Goal: Transaction & Acquisition: Purchase product/service

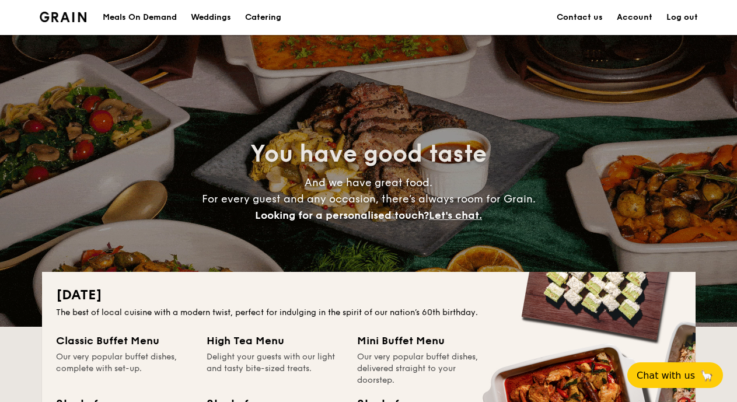
scroll to position [362, 0]
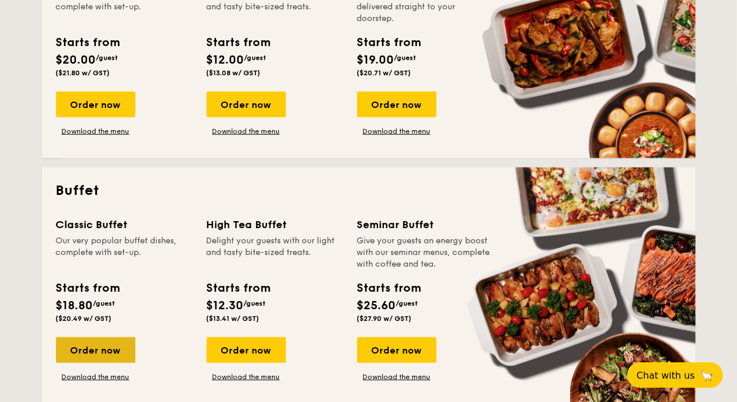
click at [99, 342] on div "Order now" at bounding box center [95, 350] width 79 height 26
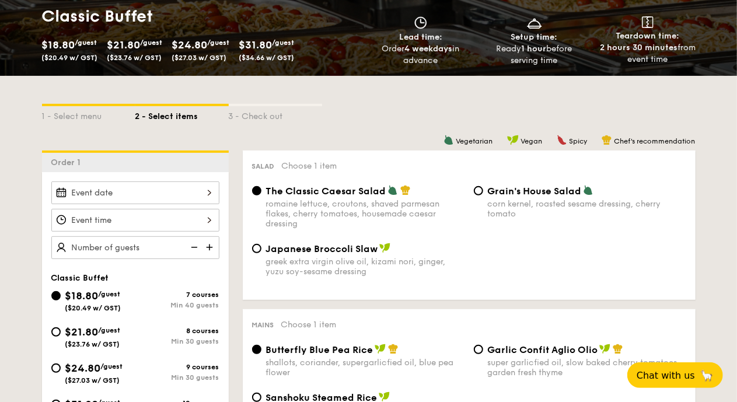
scroll to position [181, 0]
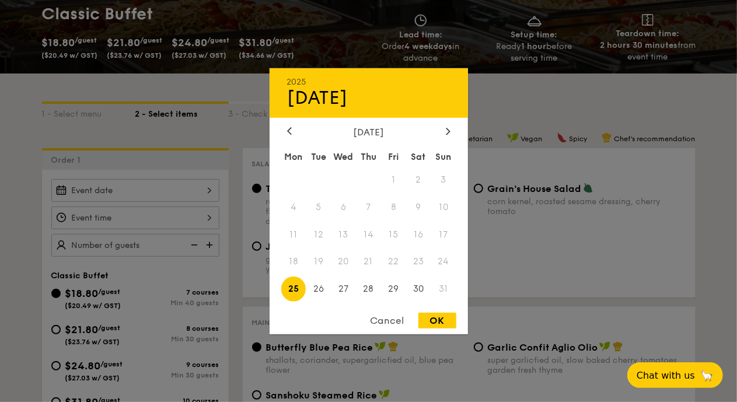
click at [140, 193] on div "2025 Aug [DATE] Tue Wed Thu Fri Sat Sun 1 2 3 4 5 6 7 8 9 10 11 12 13 14 15 16 …" at bounding box center [135, 190] width 168 height 23
click at [393, 290] on span "29" at bounding box center [393, 289] width 25 height 25
click at [430, 318] on div "OK" at bounding box center [437, 321] width 38 height 16
type input "[DATE]"
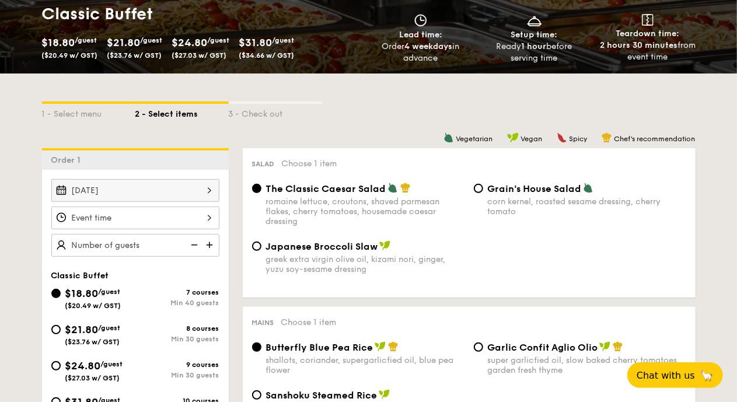
click at [211, 218] on div at bounding box center [135, 218] width 168 height 23
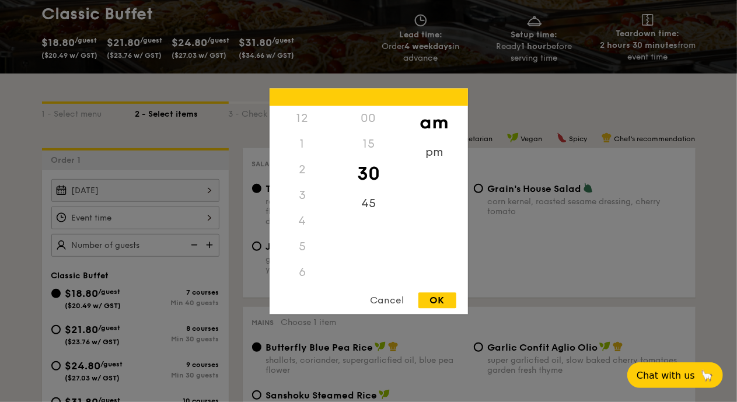
scroll to position [128, 0]
click at [444, 153] on div "pm" at bounding box center [435, 156] width 66 height 34
click at [301, 114] on div "12" at bounding box center [303, 123] width 66 height 34
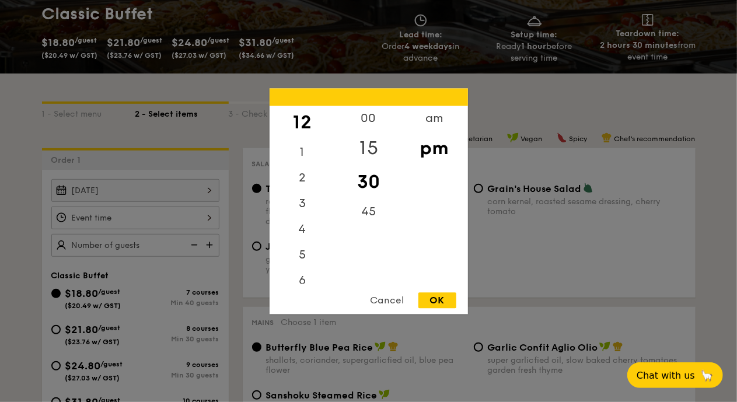
click at [365, 142] on div "15" at bounding box center [369, 148] width 66 height 34
click at [367, 119] on div "00" at bounding box center [369, 123] width 66 height 34
click at [439, 305] on div "OK" at bounding box center [437, 300] width 38 height 16
type input "12:00PM"
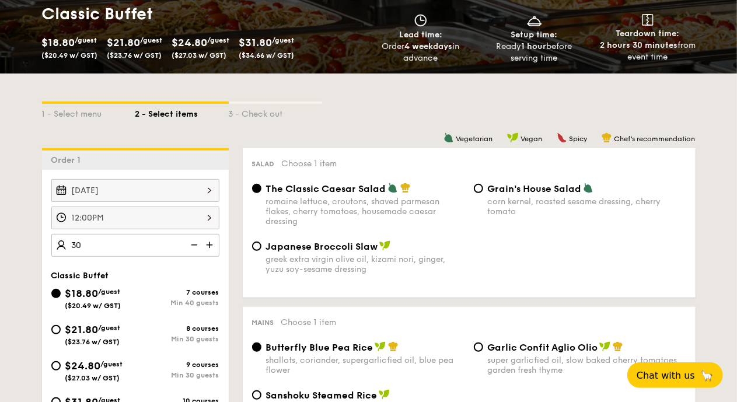
type input "40 guests"
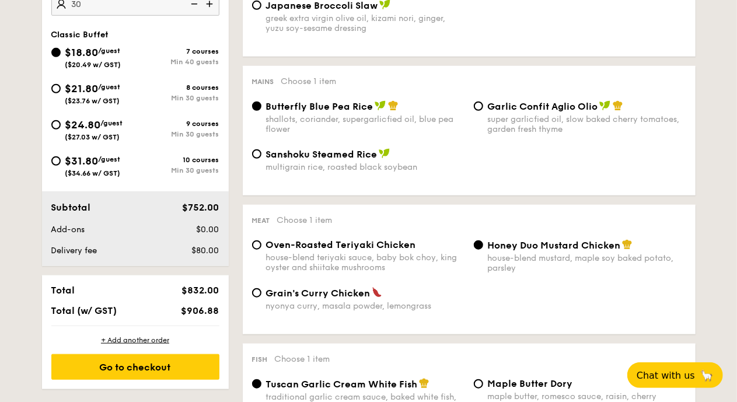
scroll to position [423, 0]
click at [71, 82] on span "$21.80" at bounding box center [81, 88] width 33 height 13
click at [61, 83] on input "$21.80 /guest ($23.76 w/ GST) 8 courses Min 30 guests" at bounding box center [55, 87] width 9 height 9
radio input "true"
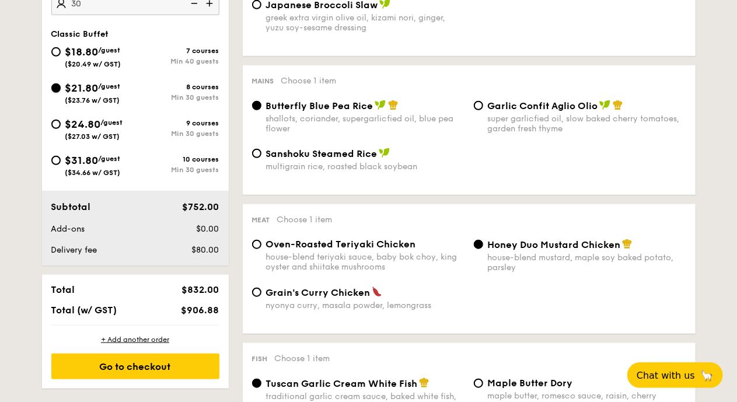
radio input "true"
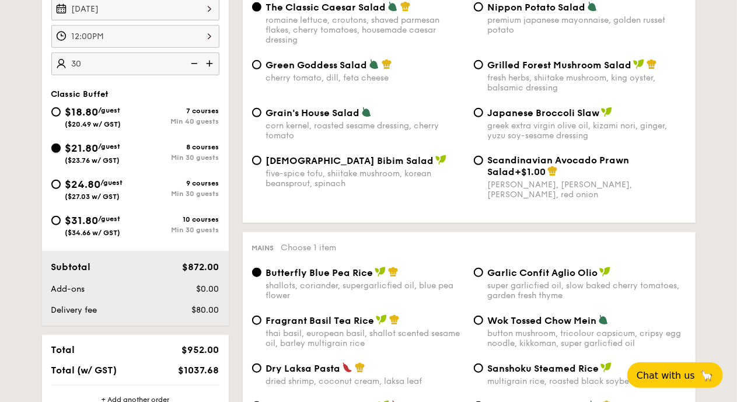
scroll to position [362, 0]
type input "30 guests"
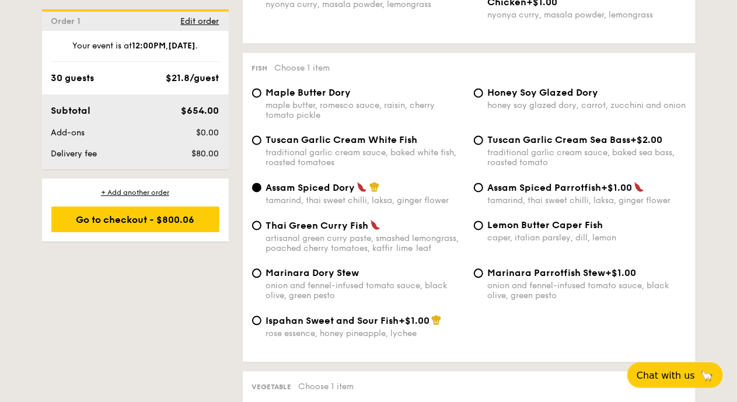
scroll to position [1128, 0]
click at [327, 142] on span "Tuscan Garlic Cream White Fish" at bounding box center [342, 139] width 152 height 11
click at [261, 142] on input "Tuscan Garlic Cream White Fish traditional garlic cream sauce, baked white fish…" at bounding box center [256, 139] width 9 height 9
radio input "true"
click at [567, 278] on span "Marinara Parrotfish Stew" at bounding box center [547, 272] width 118 height 11
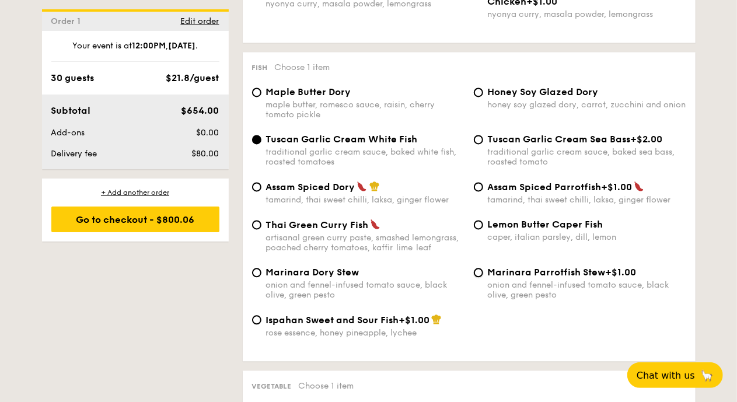
click at [483, 277] on input "Marinara Parrotfish Stew +$1.00 onion and fennel-infused tomato sauce, black ol…" at bounding box center [478, 272] width 9 height 9
radio input "true"
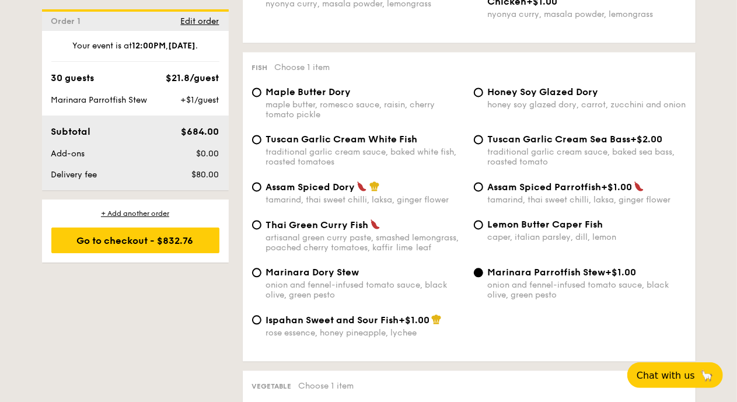
click at [564, 278] on span "Marinara Parrotfish Stew" at bounding box center [547, 272] width 118 height 11
click at [483, 277] on input "Marinara Parrotfish Stew +$1.00 onion and fennel-infused tomato sauce, black ol…" at bounding box center [478, 272] width 9 height 9
click at [336, 145] on span "Tuscan Garlic Cream White Fish" at bounding box center [342, 139] width 152 height 11
click at [261, 144] on input "Tuscan Garlic Cream White Fish traditional garlic cream sauce, baked white fish…" at bounding box center [256, 139] width 9 height 9
radio input "true"
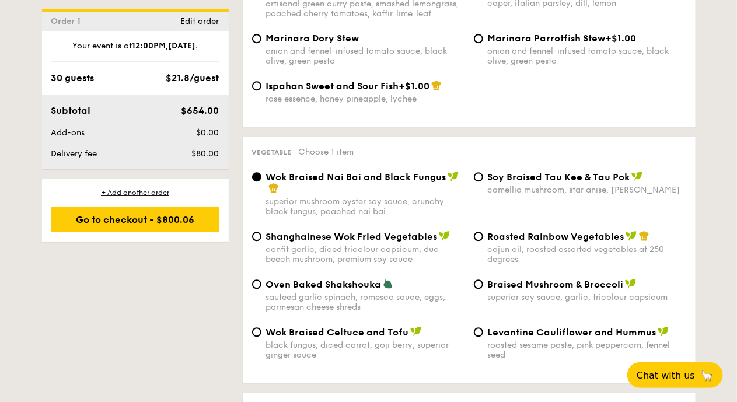
scroll to position [1370, 0]
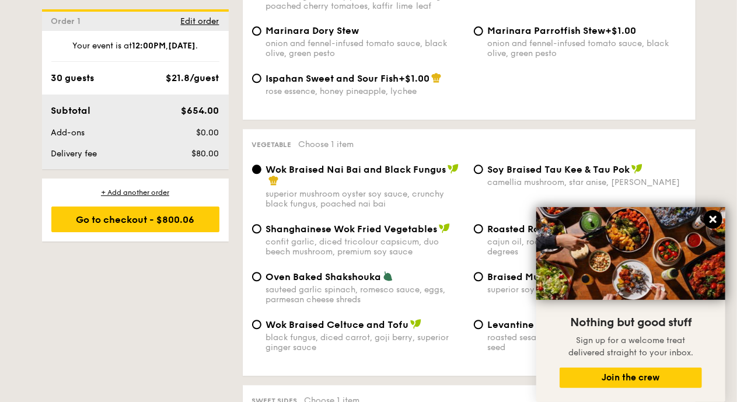
click at [711, 217] on icon at bounding box center [713, 219] width 11 height 11
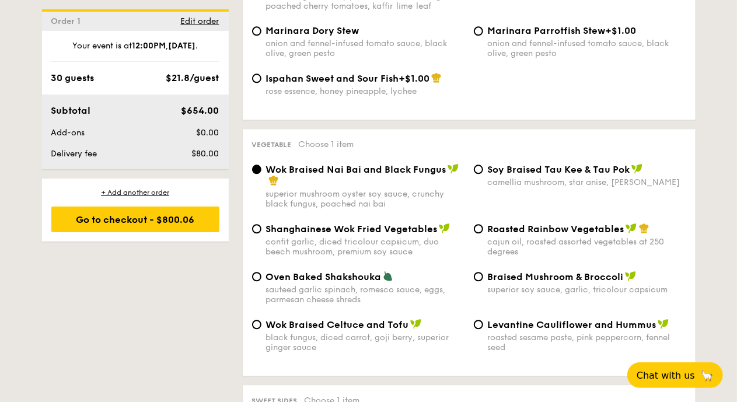
click at [645, 233] on img at bounding box center [644, 228] width 11 height 11
click at [483, 233] on input "Roasted Rainbow Vegetables cajun oil, roasted assorted vegetables at 250 degrees" at bounding box center [478, 228] width 9 height 9
radio input "true"
click at [295, 149] on div "Vegetable Choose 1 item" at bounding box center [469, 143] width 434 height 11
click at [317, 175] on span "Wok Braised Nai Bai and Black Fungus" at bounding box center [356, 169] width 180 height 11
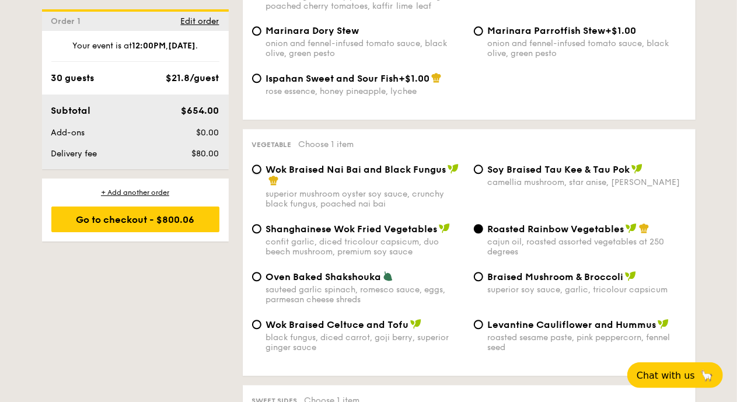
click at [261, 174] on input "Wok Braised Nai Bai and Black Fungus superior mushroom oyster soy sauce, crunch…" at bounding box center [256, 169] width 9 height 9
radio input "true"
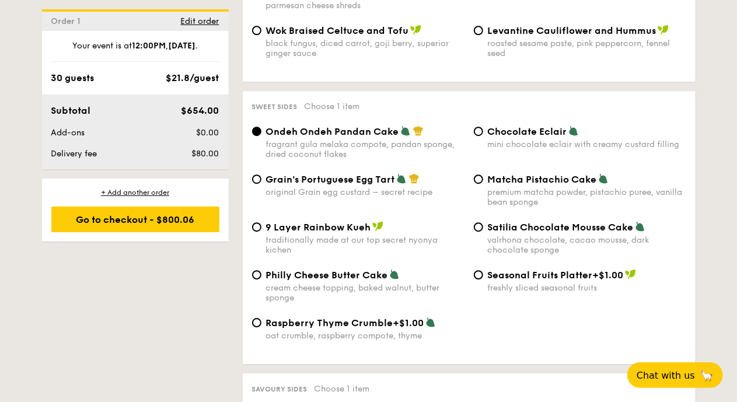
scroll to position [1671, 0]
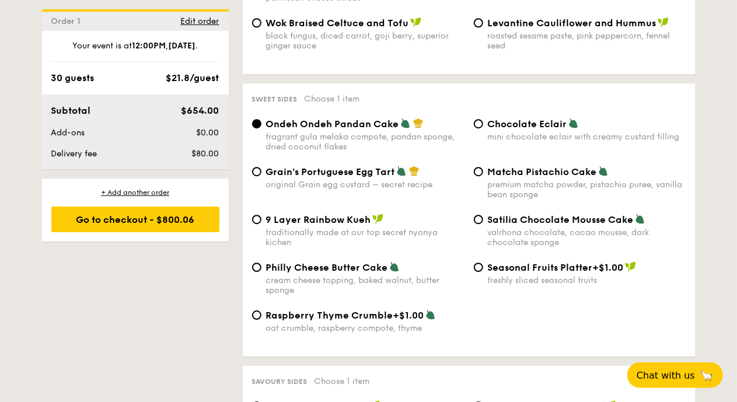
click at [365, 177] on span "Grain's Portuguese Egg Tart" at bounding box center [330, 171] width 129 height 11
click at [261, 176] on input "Grain's Portuguese Egg Tart original Grain egg custard – secret recipe" at bounding box center [256, 171] width 9 height 9
radio input "true"
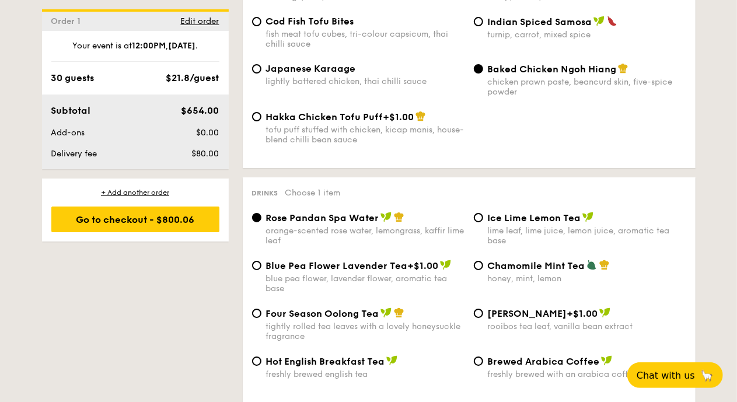
scroll to position [2154, 0]
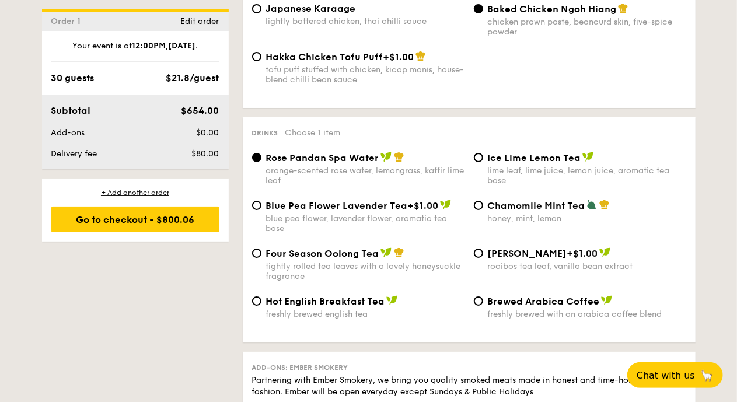
click at [376, 278] on div "tightly rolled tea leaves with a lovely honeysuckle fragrance" at bounding box center [365, 271] width 198 height 20
click at [261, 258] on input "Four Season Oolong Tea tightly rolled tea leaves with a lovely honeysuckle frag…" at bounding box center [256, 253] width 9 height 9
radio input "true"
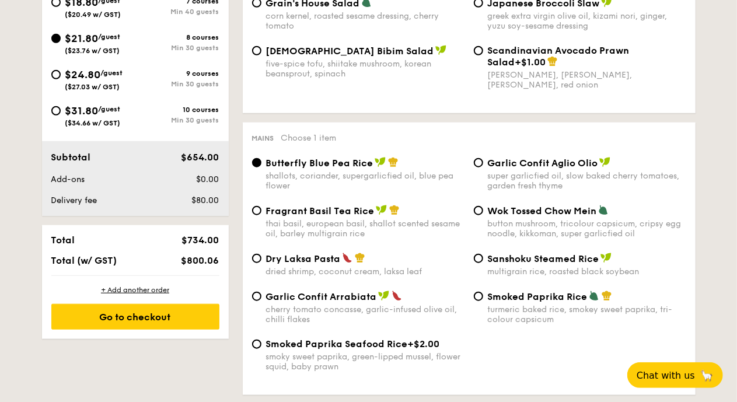
scroll to position [483, 0]
